Goal: Find specific page/section: Find specific page/section

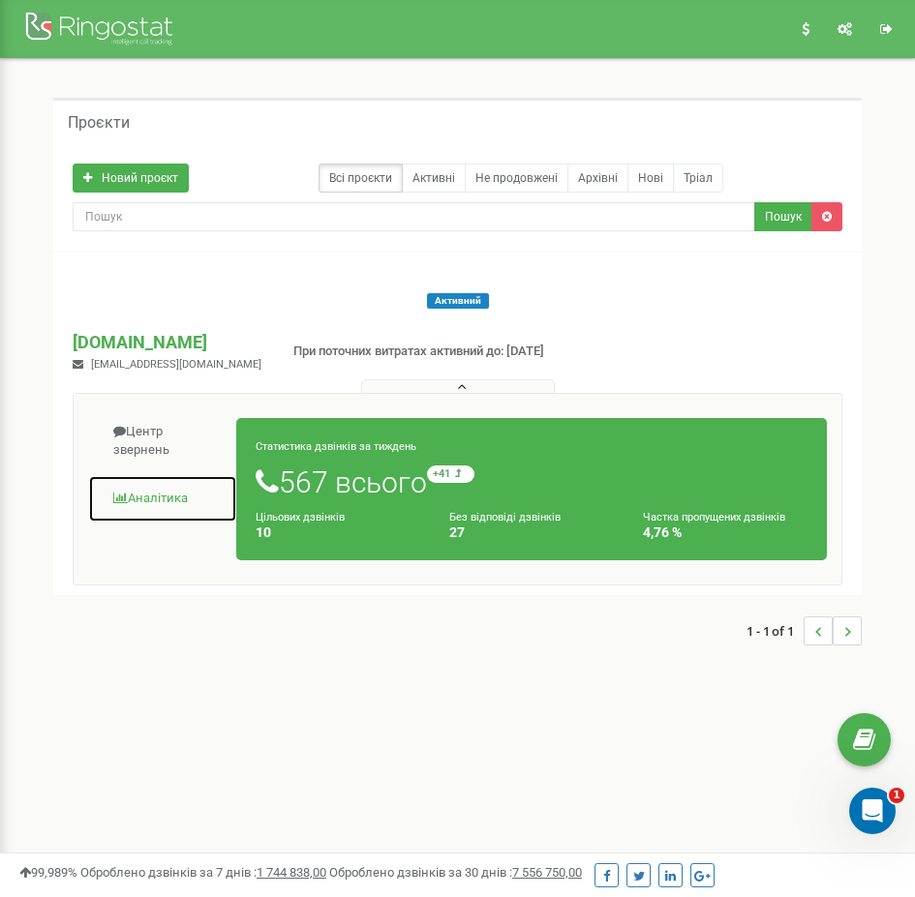
click at [134, 490] on link "Аналiтика" at bounding box center [162, 498] width 149 height 47
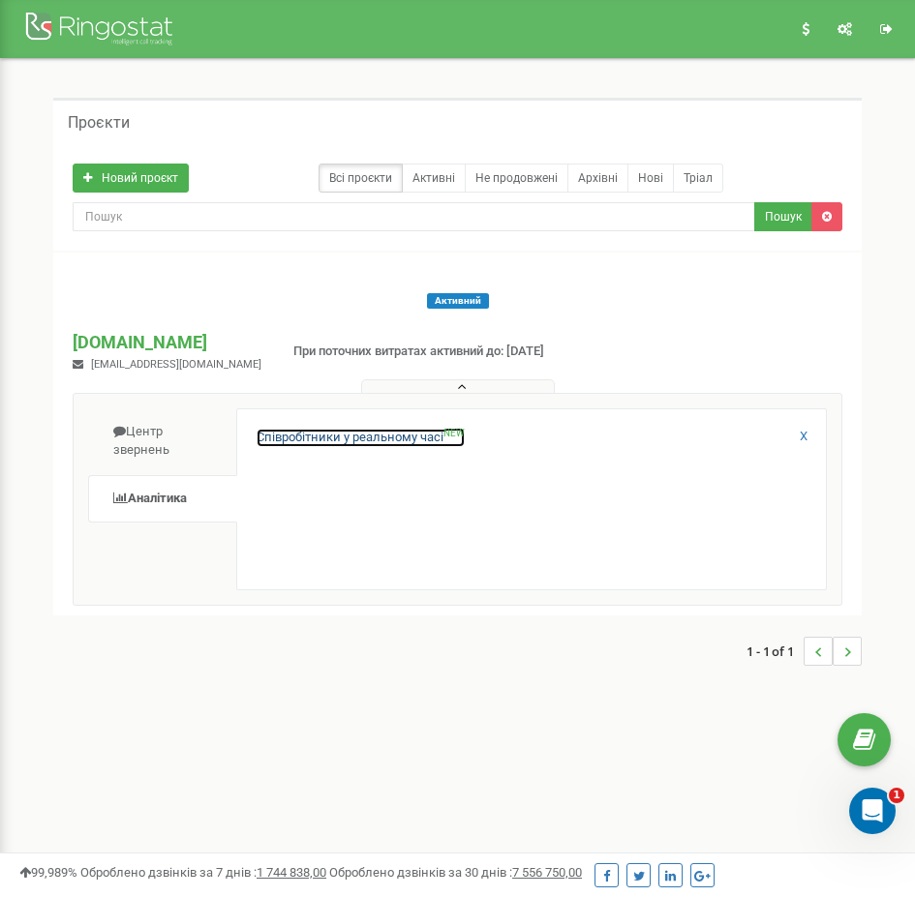
click at [328, 440] on link "Співробітники у реальному часі NEW" at bounding box center [360, 438] width 208 height 18
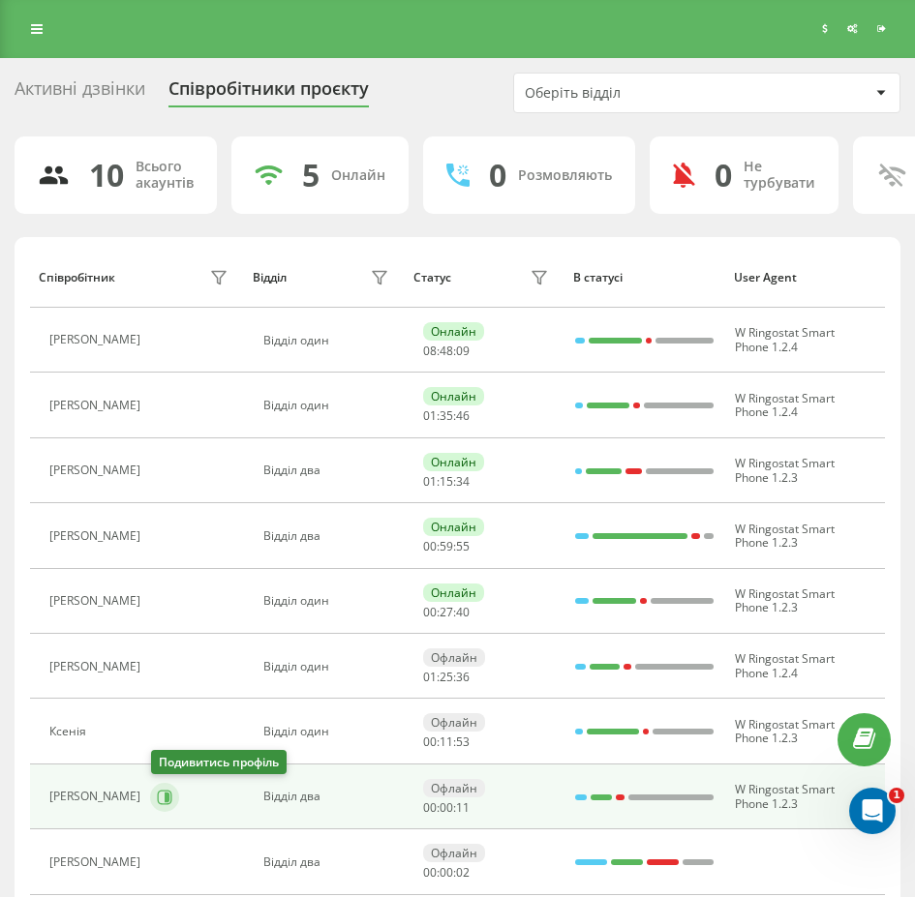
click at [165, 800] on icon at bounding box center [164, 797] width 15 height 15
